Goal: Navigation & Orientation: Find specific page/section

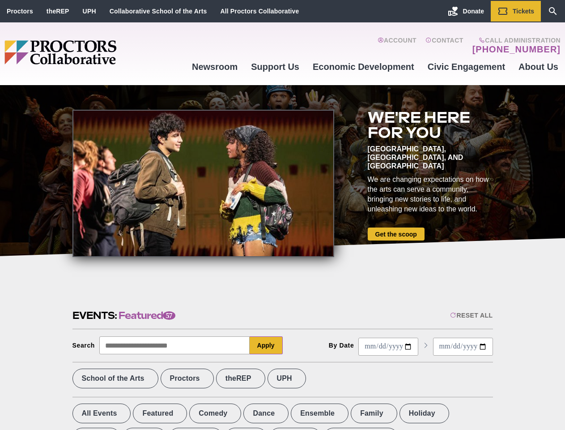
click at [282, 215] on div at bounding box center [204, 183] width 262 height 147
click at [471, 315] on div "Reset All" at bounding box center [471, 315] width 43 height 7
click at [266, 345] on button "Apply" at bounding box center [266, 345] width 33 height 18
